Goal: Find specific page/section: Find specific page/section

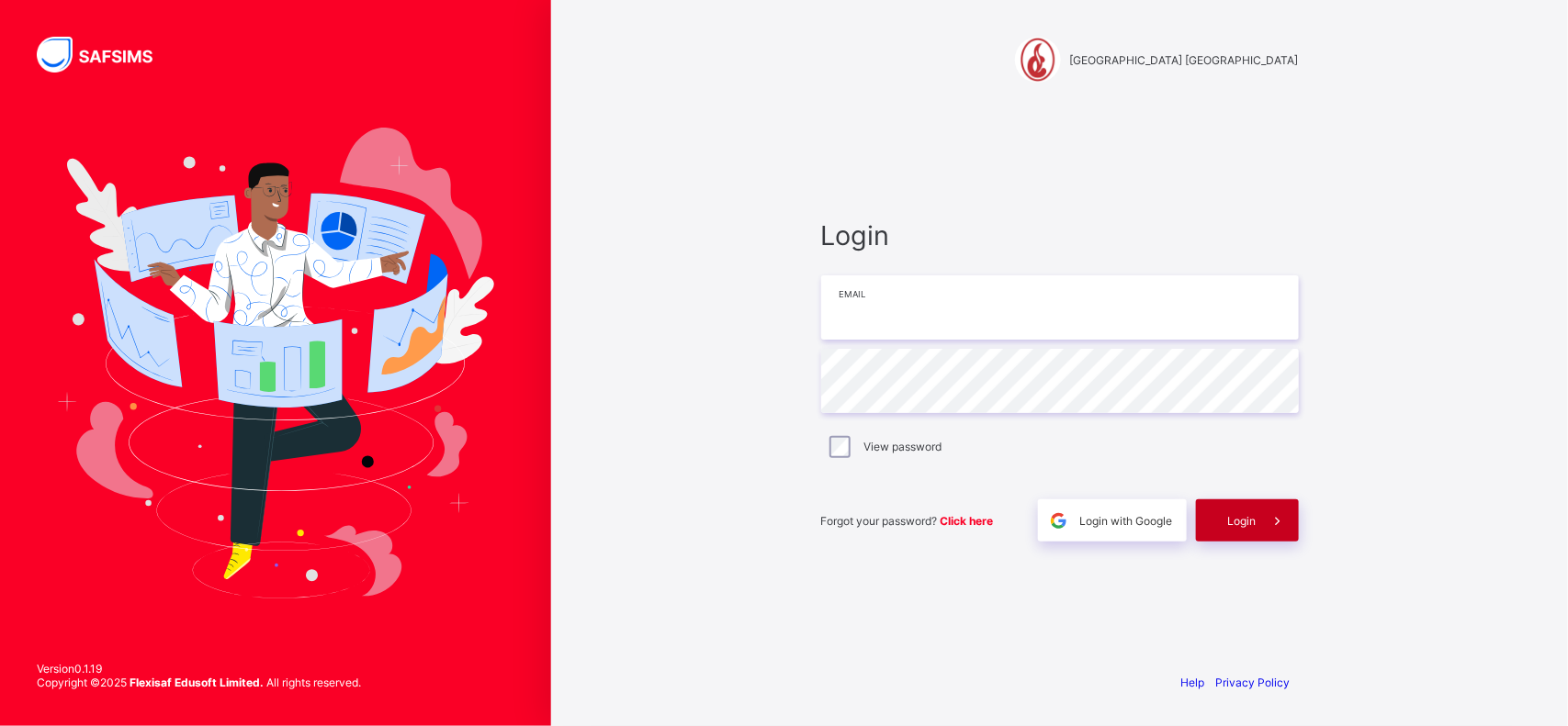
type input "**********"
click at [1253, 521] on span "Login" at bounding box center [1242, 521] width 29 height 14
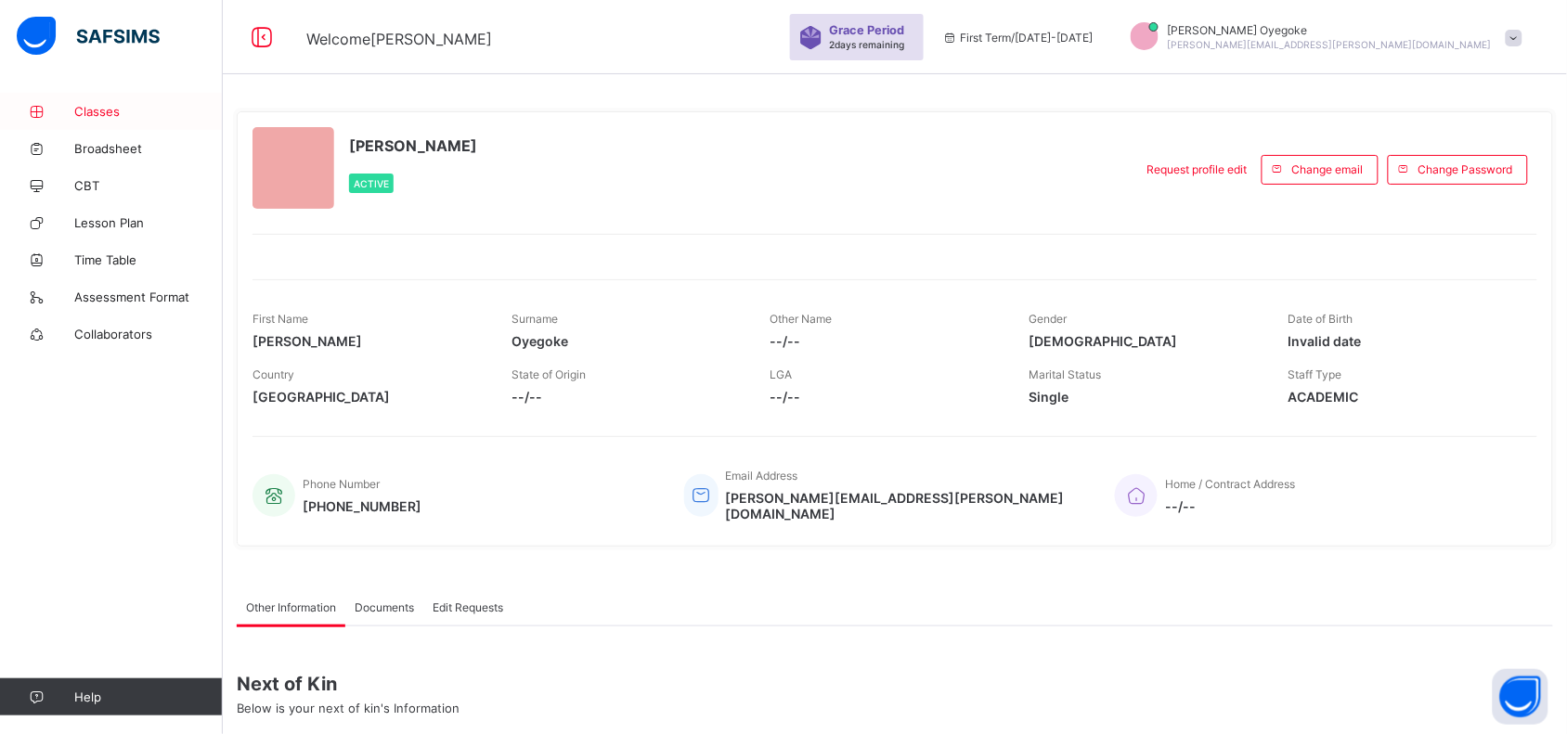
click at [112, 109] on span "Classes" at bounding box center [148, 111] width 149 height 15
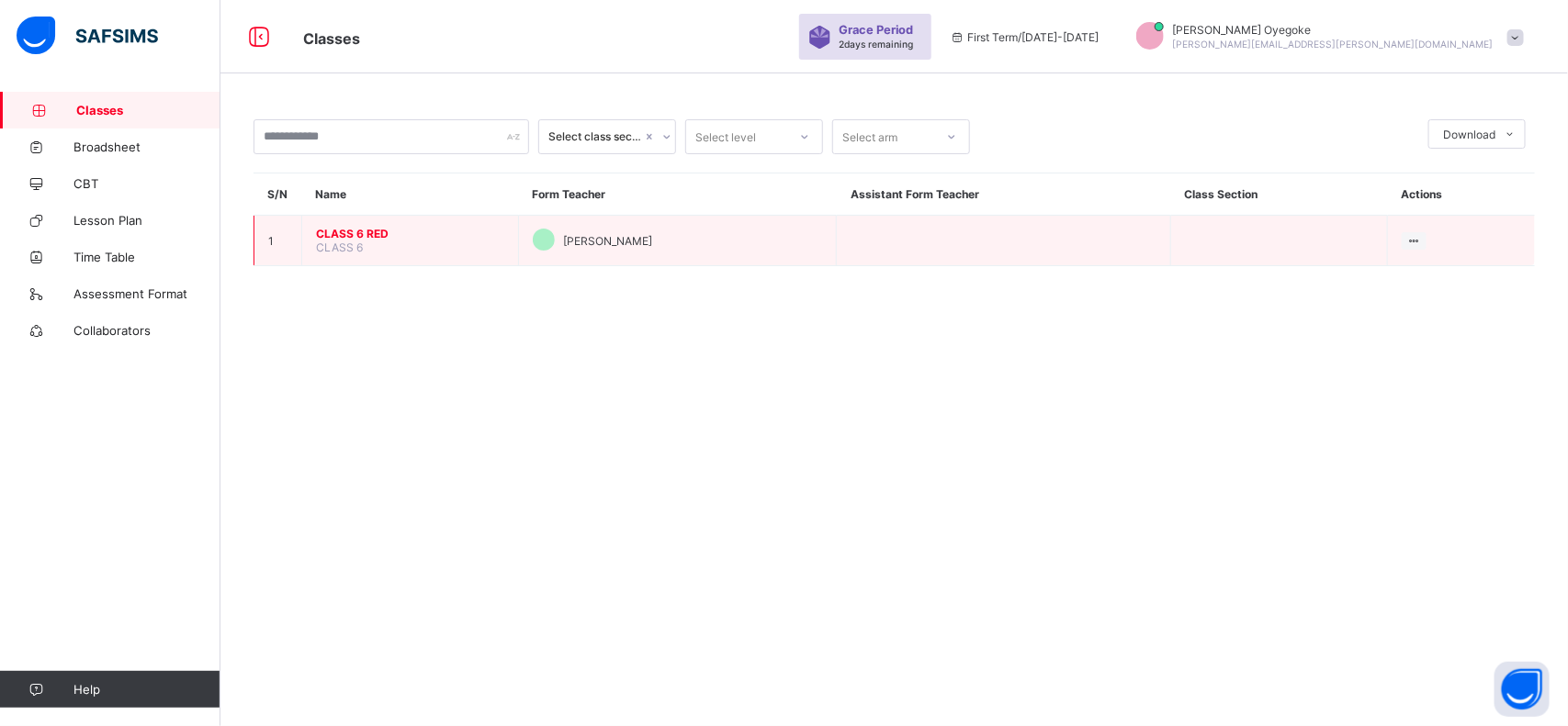
click at [373, 232] on span "CLASS 6 RED" at bounding box center [410, 233] width 188 height 14
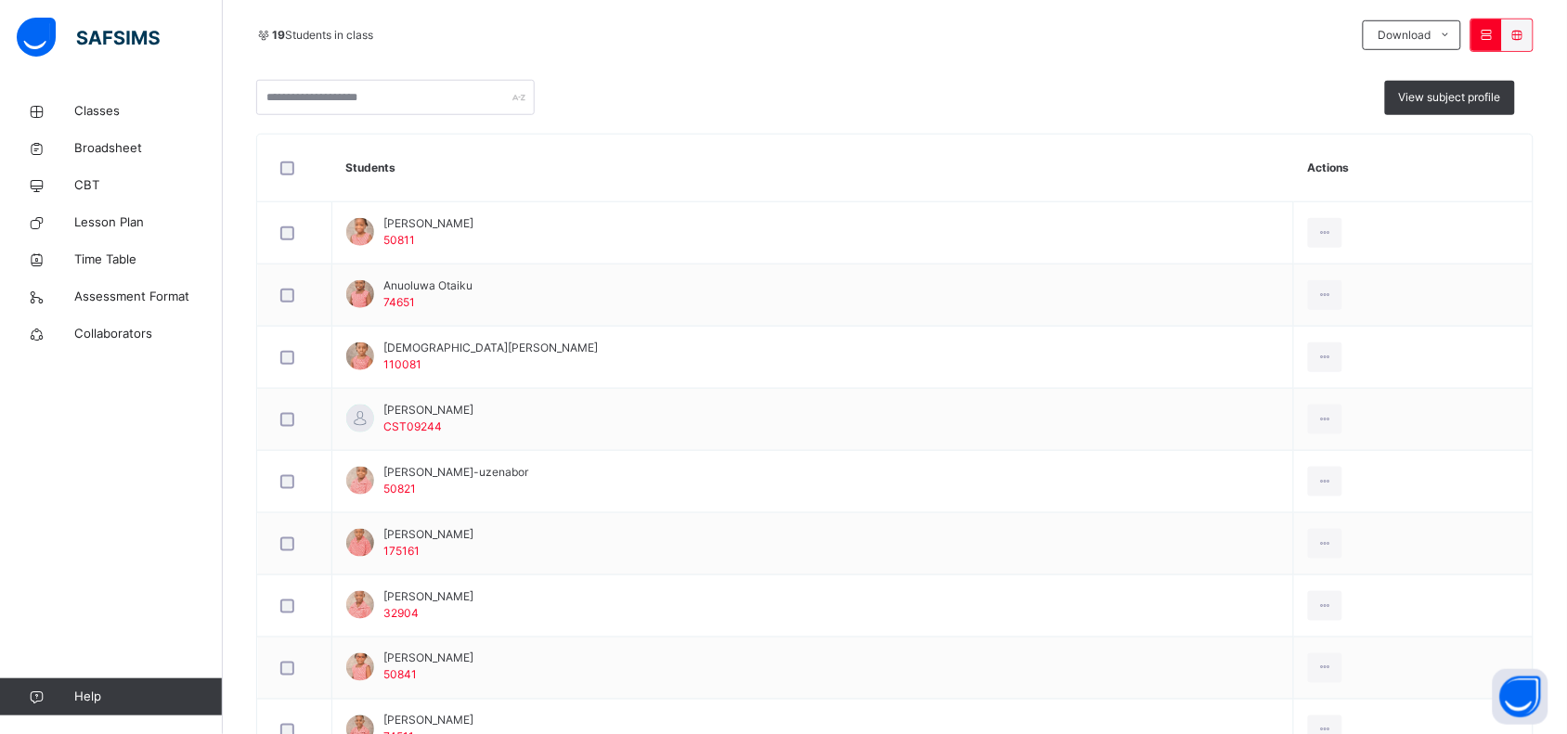
scroll to position [419, 0]
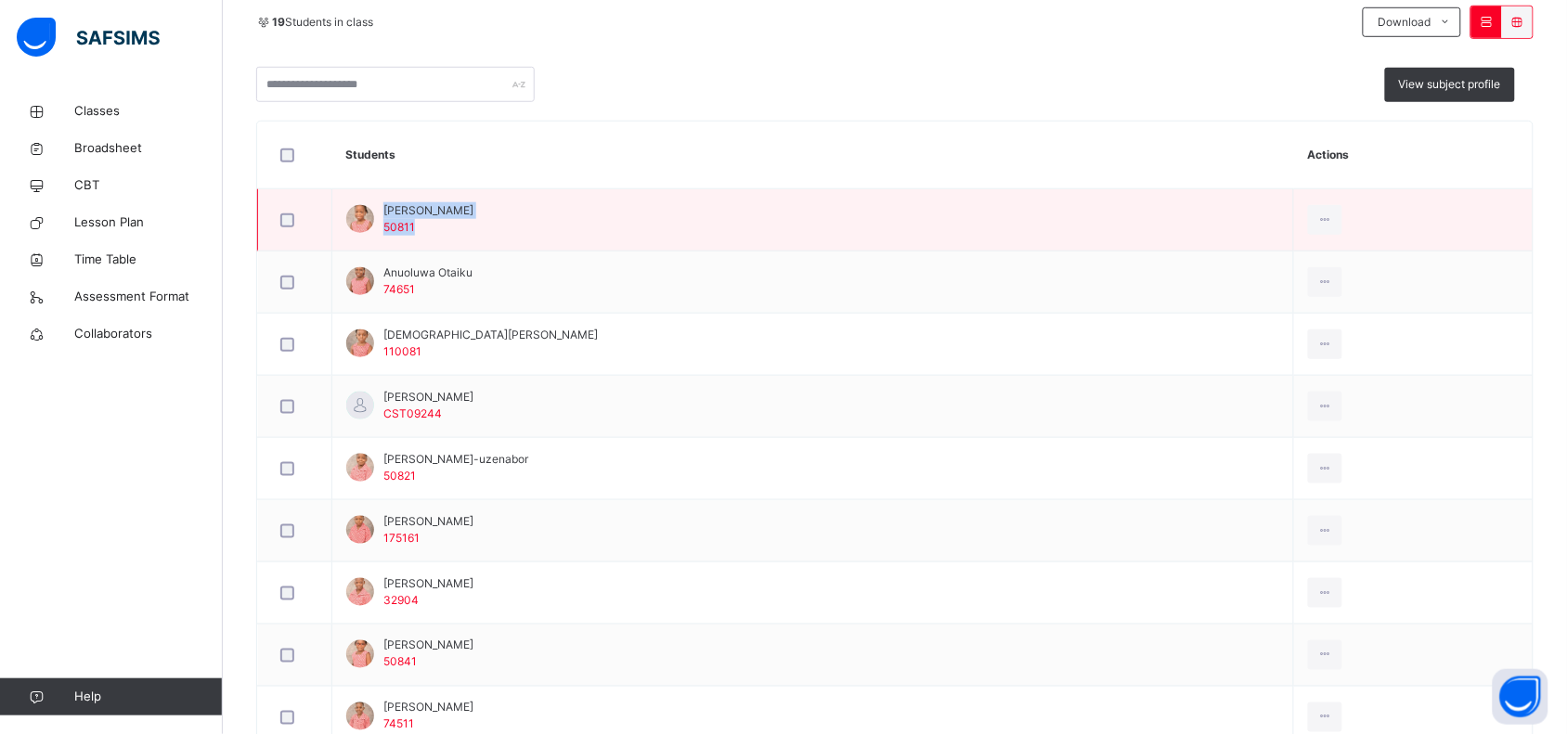
drag, startPoint x: 462, startPoint y: 210, endPoint x: 385, endPoint y: 210, distance: 77.1
click at [385, 210] on td "[PERSON_NAME] 50811" at bounding box center [813, 220] width 962 height 62
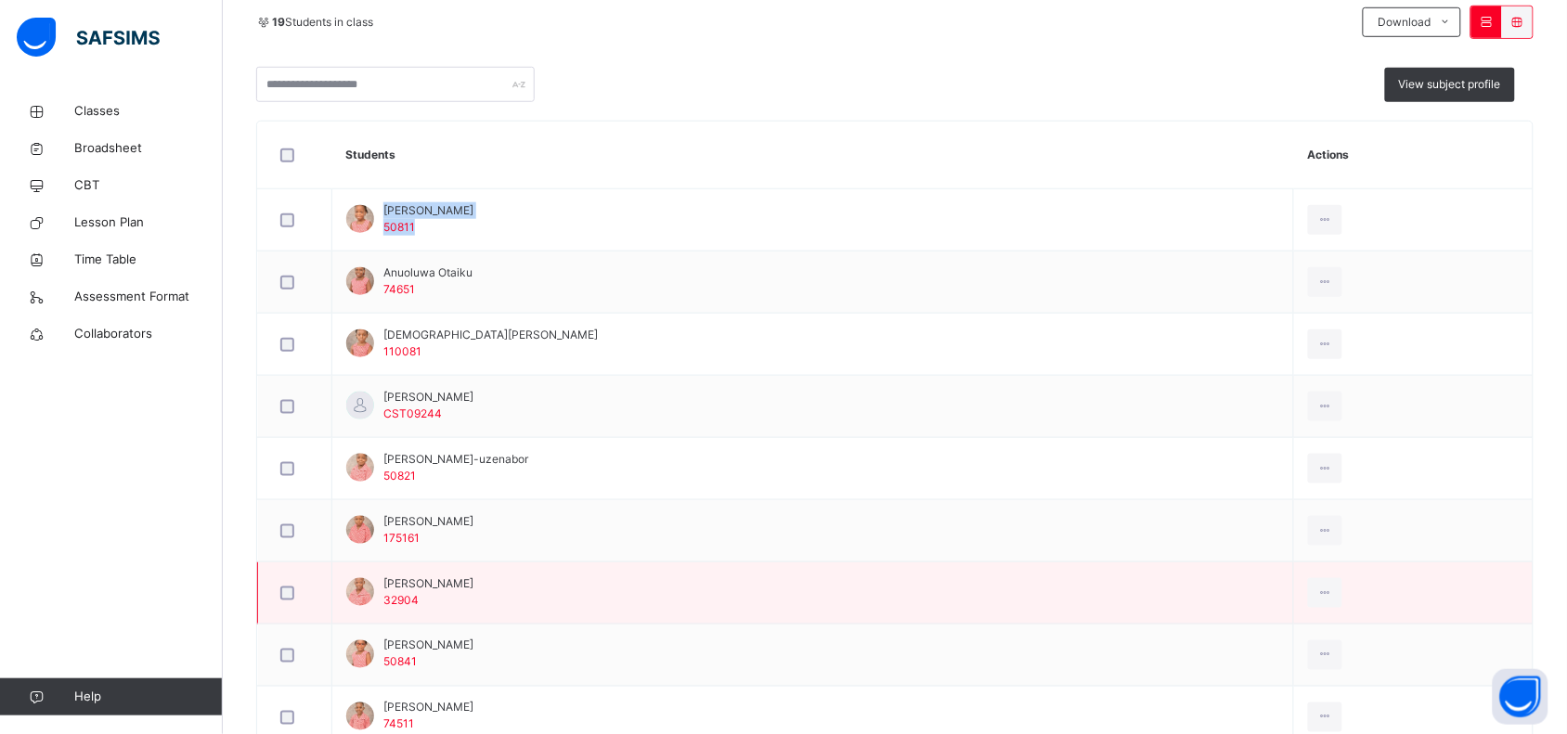
copy div "[PERSON_NAME] 50811"
click at [803, 603] on td "[PERSON_NAME] 32904" at bounding box center [813, 594] width 962 height 62
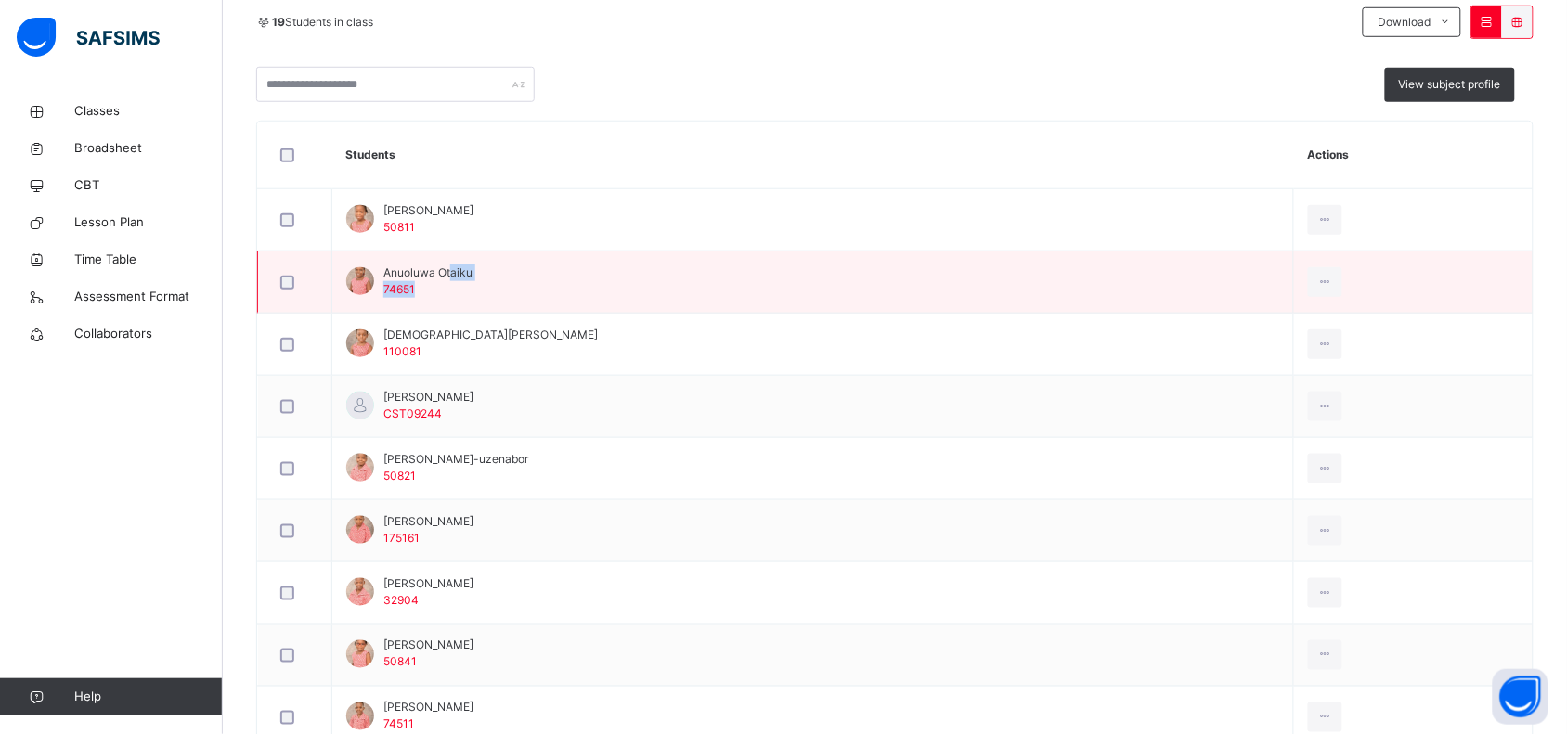
drag, startPoint x: 480, startPoint y: 272, endPoint x: 451, endPoint y: 270, distance: 28.8
click at [451, 270] on td "Anuoluwa Otaiku 74651" at bounding box center [813, 283] width 962 height 62
drag, startPoint x: 385, startPoint y: 271, endPoint x: 472, endPoint y: 266, distance: 86.5
click at [472, 266] on span "Anuoluwa Otaiku" at bounding box center [427, 273] width 89 height 17
copy span "Anuoluwa Otaiku"
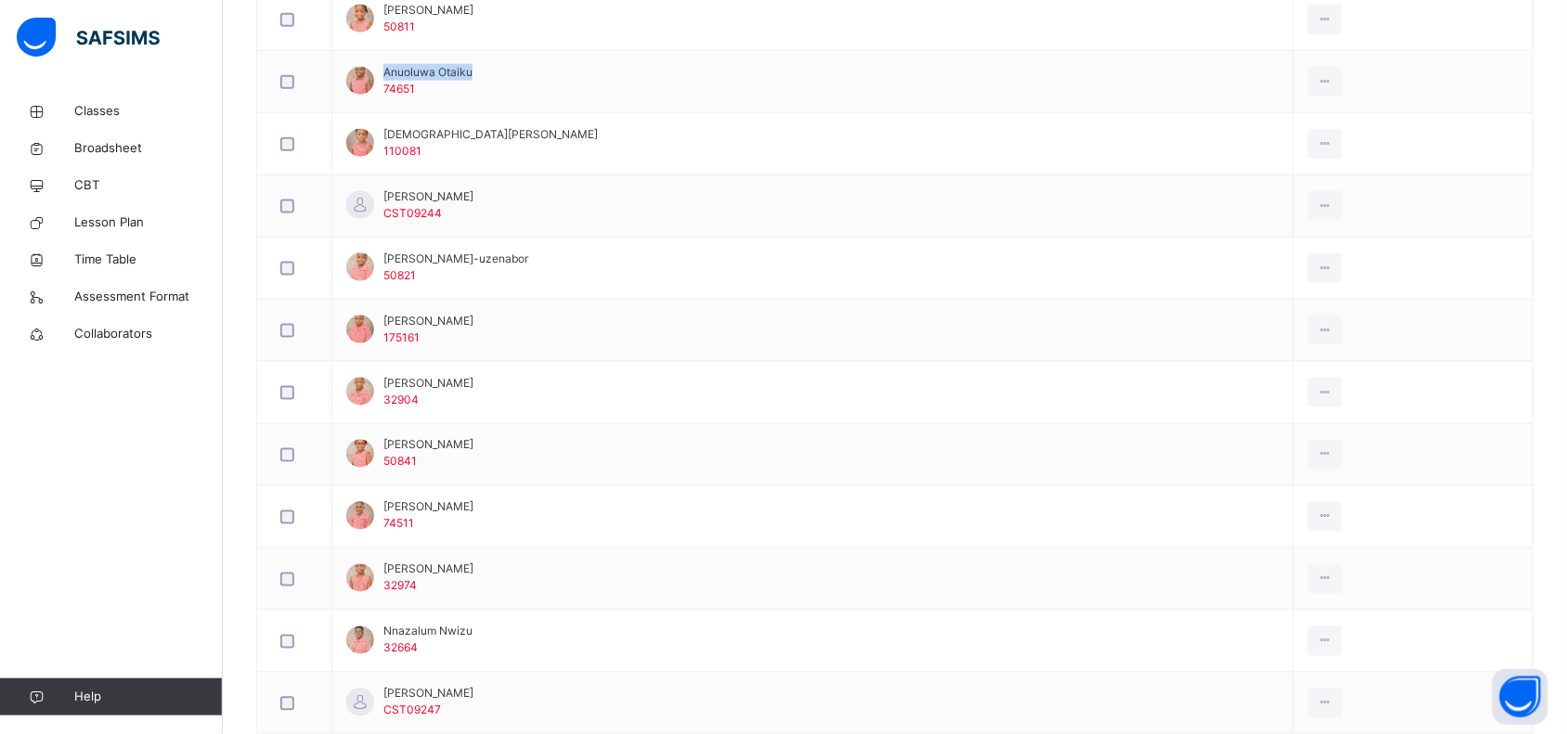
scroll to position [706, 0]
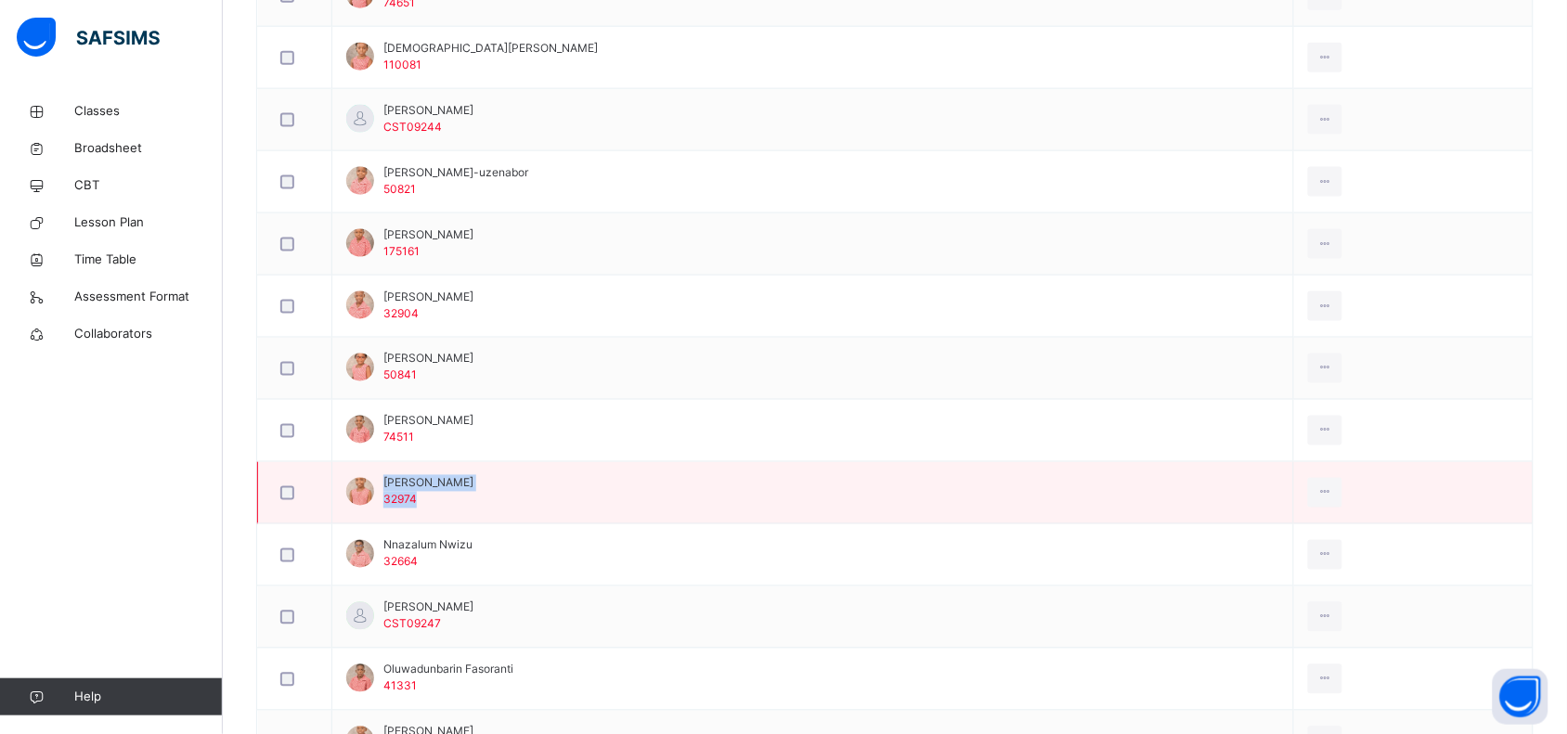
drag, startPoint x: 385, startPoint y: 483, endPoint x: 472, endPoint y: 475, distance: 86.7
click at [472, 475] on td "Nkeoma Okonjo 32974" at bounding box center [813, 493] width 962 height 62
copy div "Nkeoma Okonjo 32974"
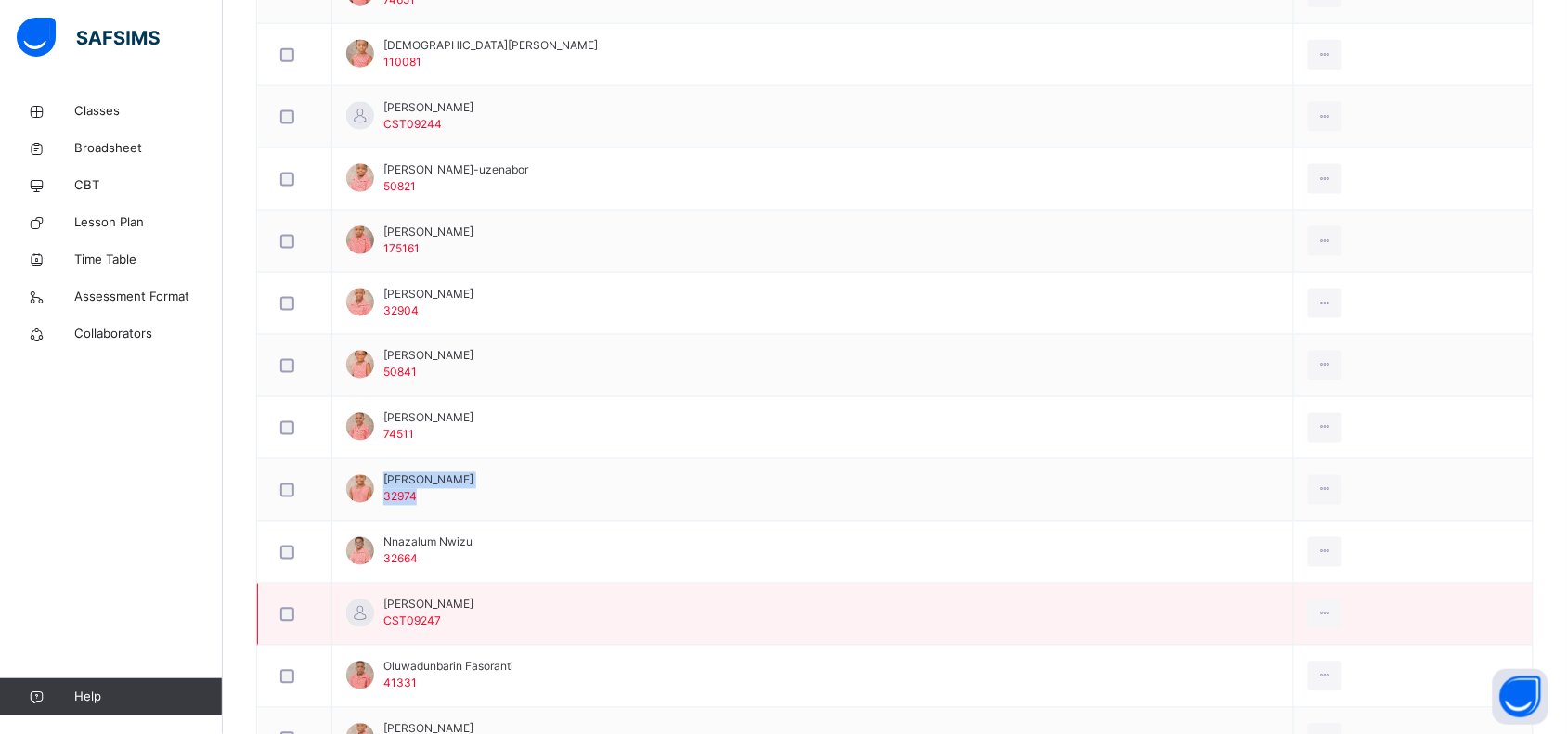
scroll to position [725, 0]
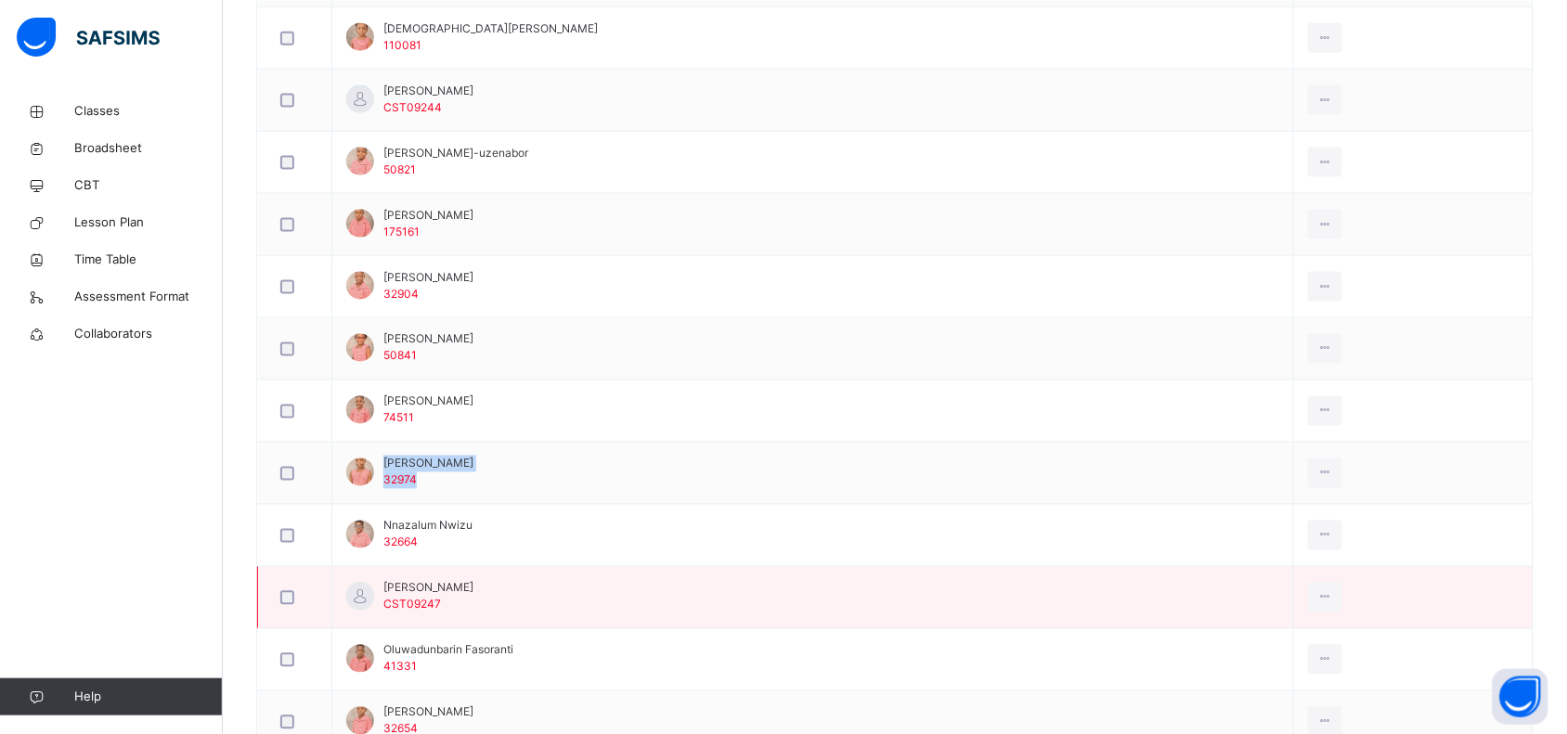
copy div "Nkeoma Okonjo 32974"
drag, startPoint x: 507, startPoint y: 595, endPoint x: 383, endPoint y: 585, distance: 123.9
click at [383, 585] on td "[PERSON_NAME] CST09247" at bounding box center [813, 598] width 962 height 62
copy div "[PERSON_NAME] CST09247"
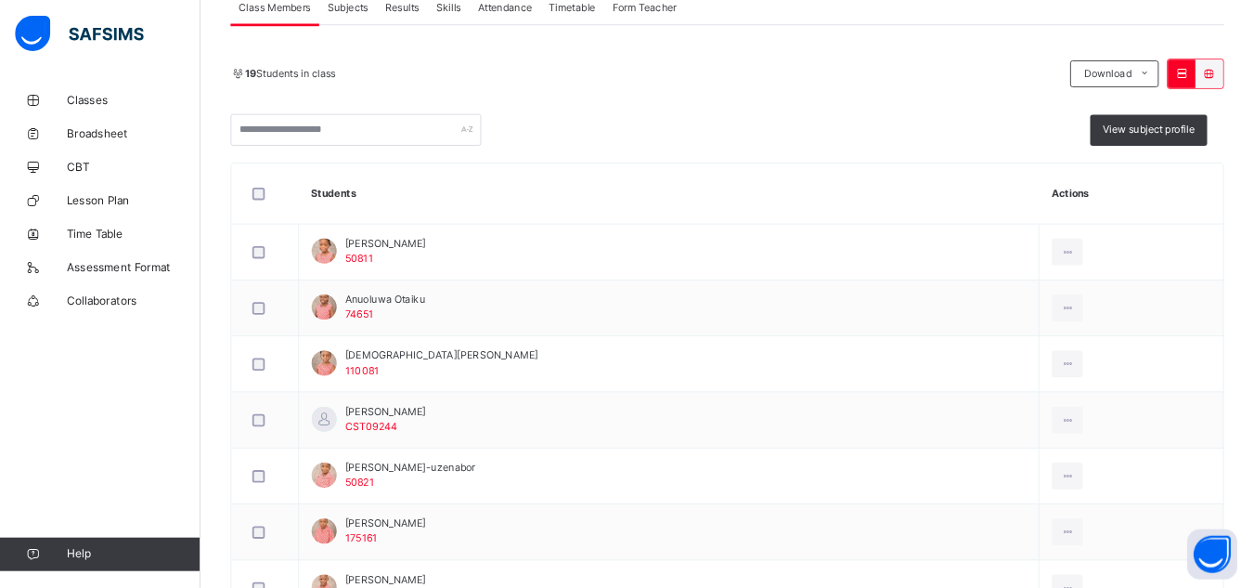
scroll to position [360, 0]
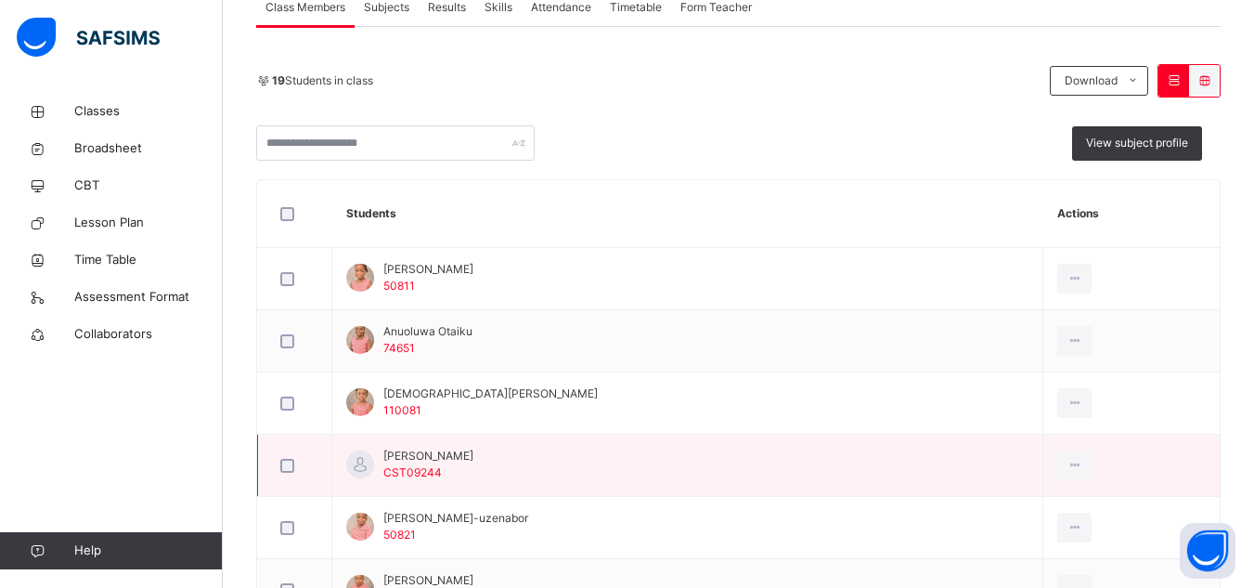
drag, startPoint x: 1544, startPoint y: 0, endPoint x: 891, endPoint y: 460, distance: 798.8
click at [891, 460] on td "[PERSON_NAME] CST09244" at bounding box center [687, 465] width 711 height 62
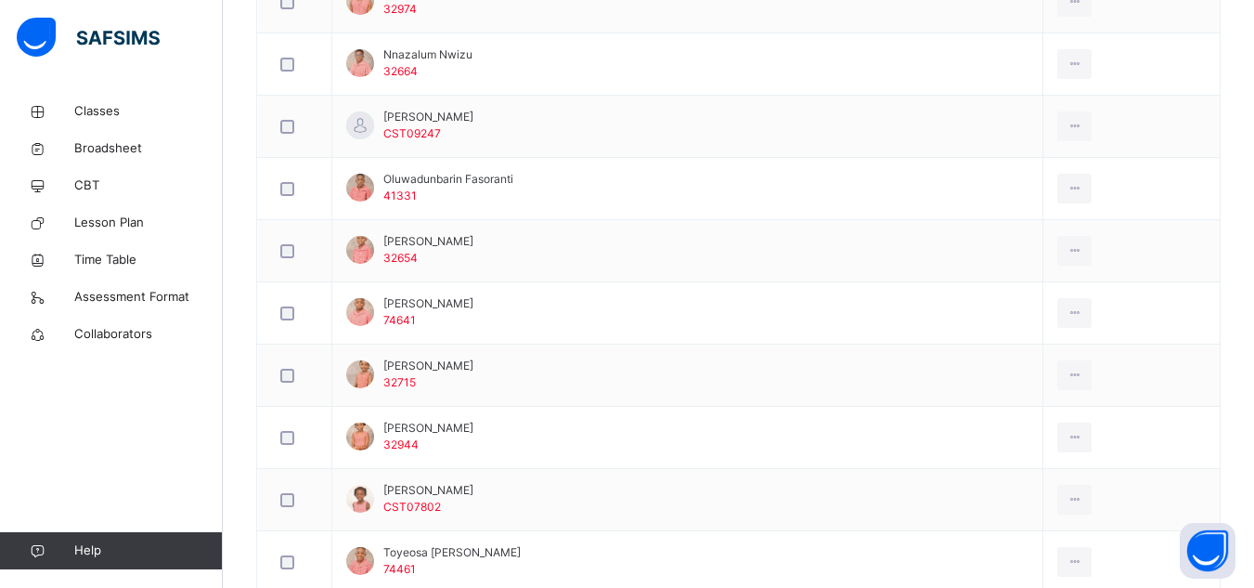
scroll to position [1304, 0]
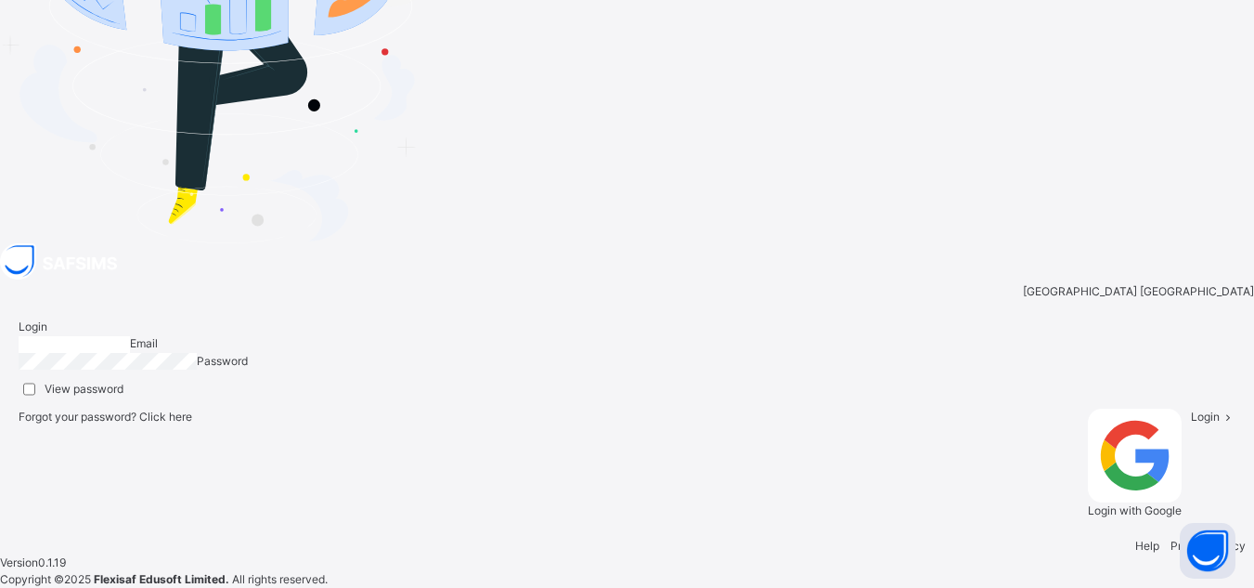
type input "**********"
